Goal: Task Accomplishment & Management: Manage account settings

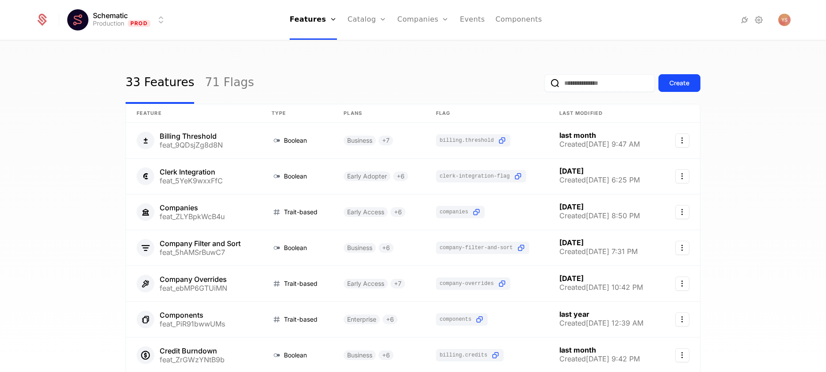
click at [369, 47] on link "Plans" at bounding box center [381, 43] width 46 height 7
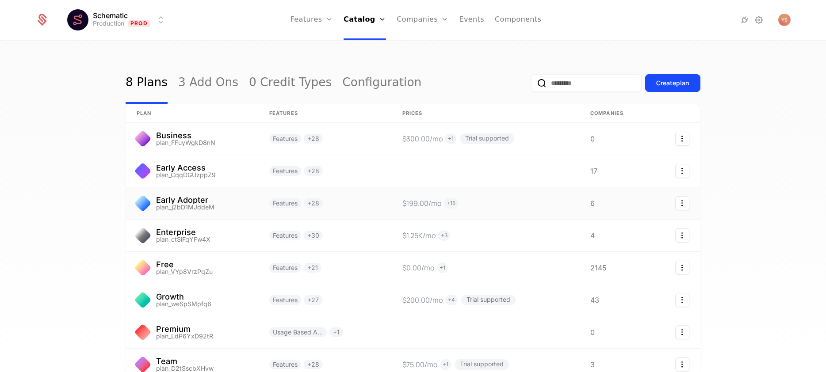
click at [367, 205] on link at bounding box center [325, 203] width 133 height 32
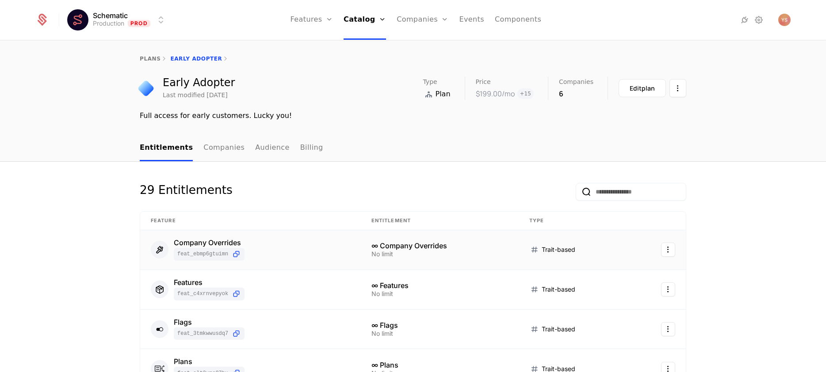
click at [336, 262] on td "Company Overrides feat_ebMP6GTUiMN" at bounding box center [250, 250] width 221 height 40
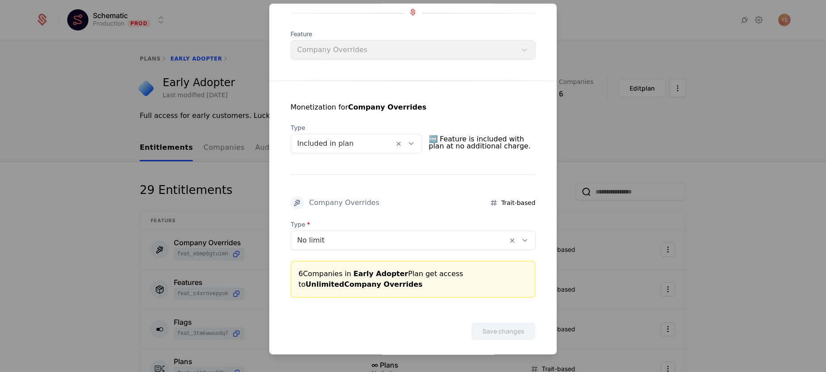
scroll to position [104, 0]
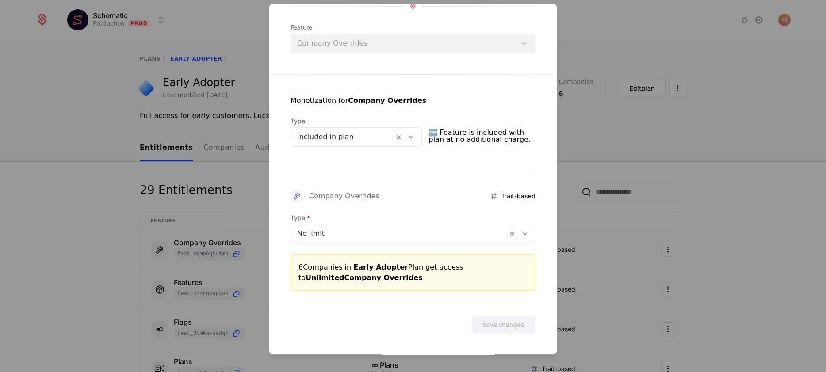
click at [372, 232] on div at bounding box center [399, 234] width 204 height 12
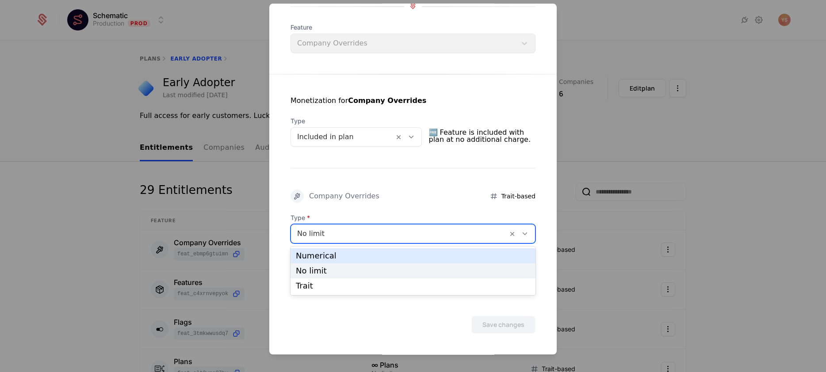
click at [363, 252] on div "Numerical" at bounding box center [413, 256] width 234 height 8
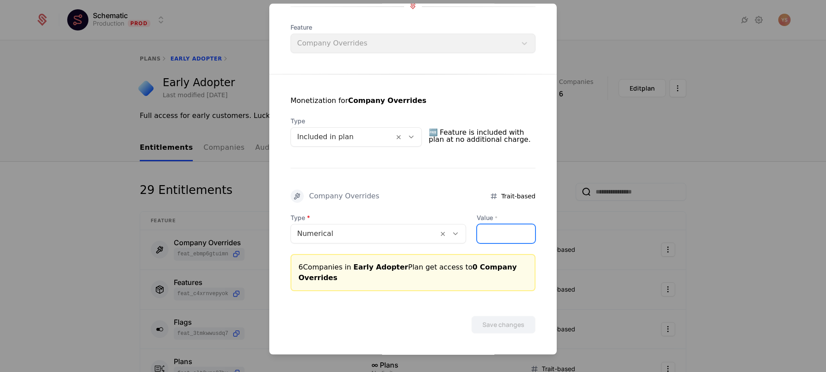
click at [482, 236] on input "Value *" at bounding box center [506, 234] width 58 height 19
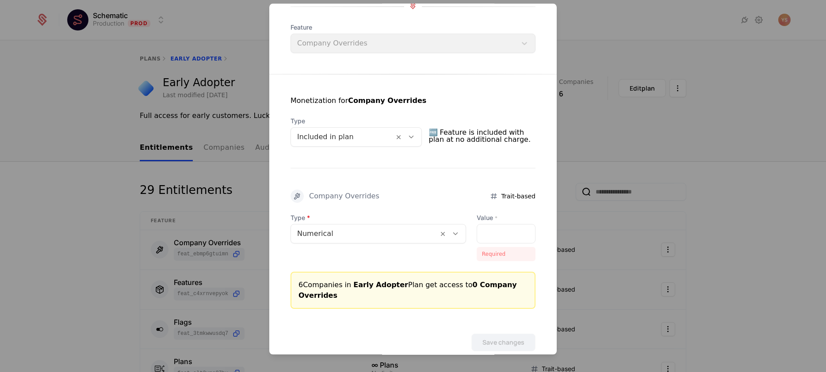
click at [479, 256] on div "Type Numerical Value * Required 6 Companies in Early Adopter Plan get access to…" at bounding box center [412, 261] width 245 height 95
click at [782, 11] on div at bounding box center [413, 186] width 826 height 372
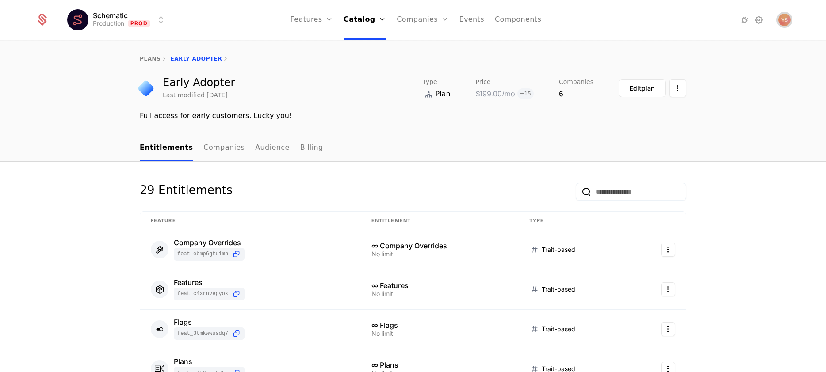
click at [782, 22] on img "Open user button" at bounding box center [784, 20] width 12 height 12
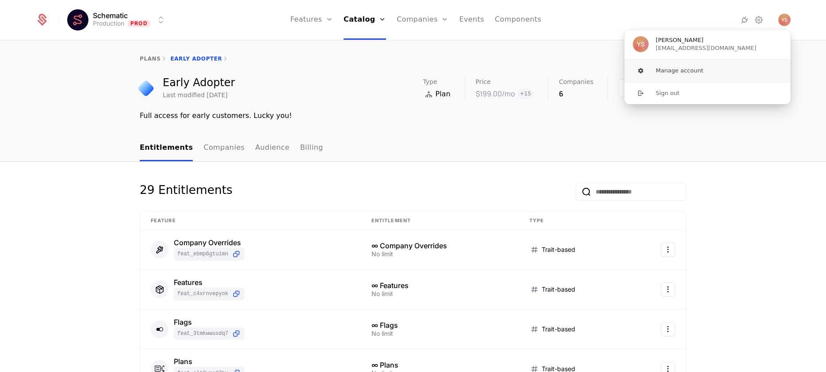
click at [721, 74] on button "Manage account" at bounding box center [707, 71] width 167 height 22
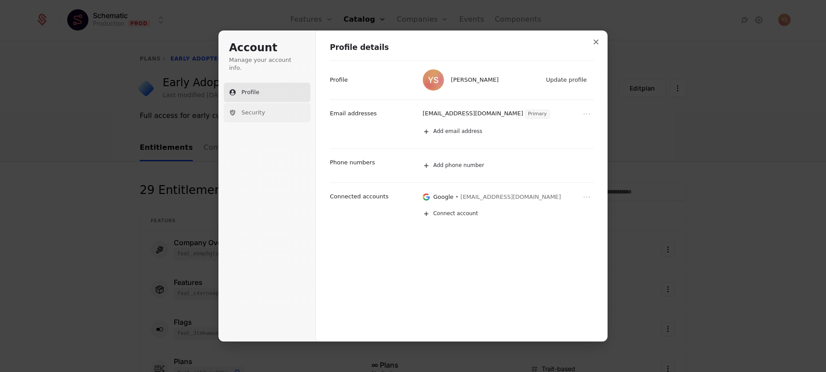
click at [266, 105] on button "Security" at bounding box center [267, 112] width 87 height 19
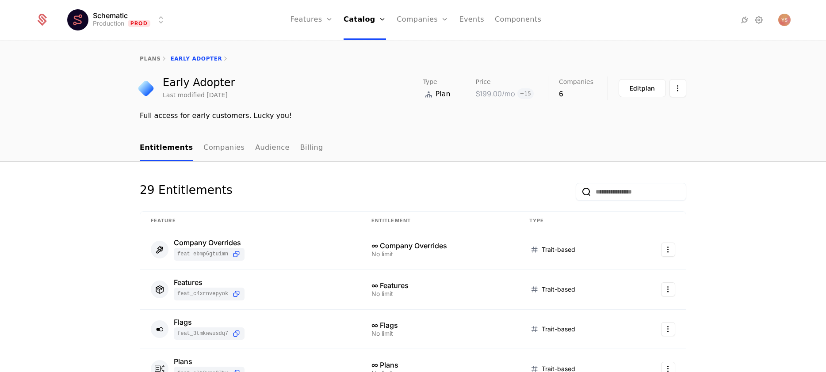
click at [155, 57] on link "plans" at bounding box center [150, 59] width 21 height 6
